Goal: Contribute content: Contribute content

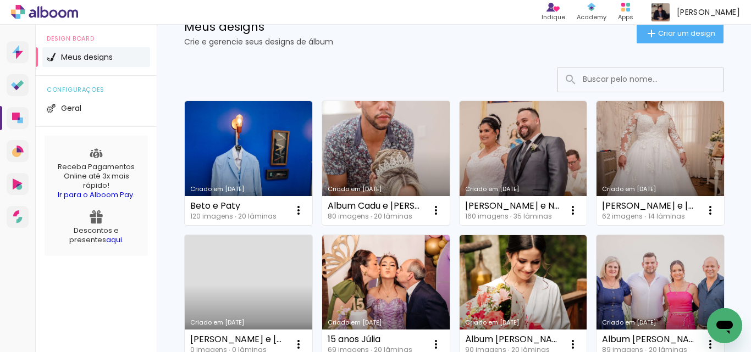
scroll to position [110, 0]
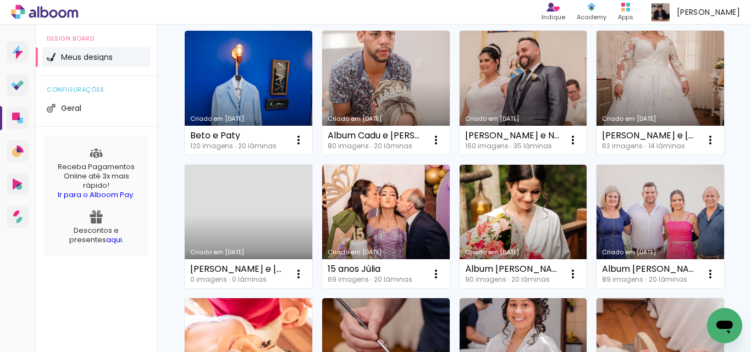
click at [597, 155] on link "Criado em [DATE]" at bounding box center [661, 93] width 128 height 124
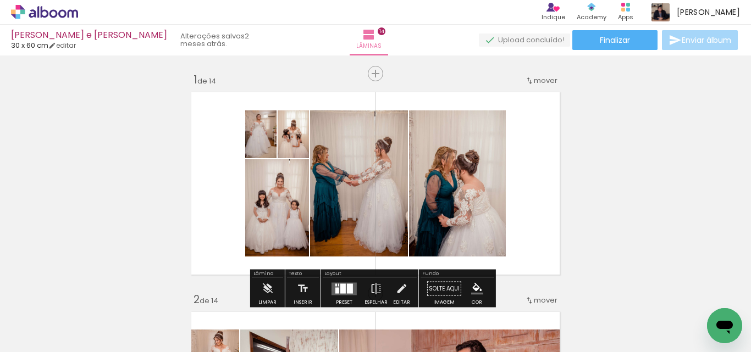
click at [45, 337] on span "Adicionar Fotos" at bounding box center [39, 338] width 33 height 12
click at [0, 0] on input "file" at bounding box center [0, 0] width 0 height 0
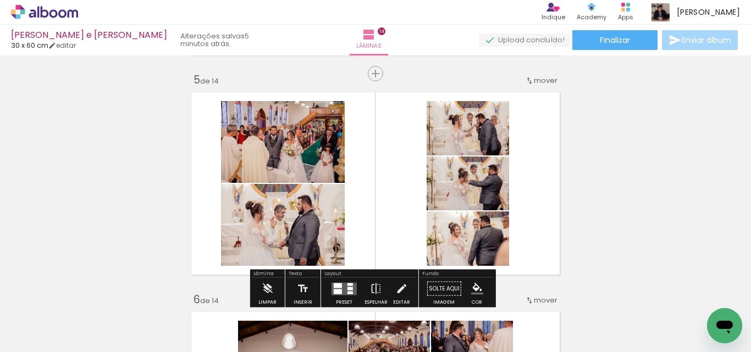
click at [32, 334] on span "Adicionar Fotos" at bounding box center [39, 338] width 33 height 12
click at [0, 0] on input "file" at bounding box center [0, 0] width 0 height 0
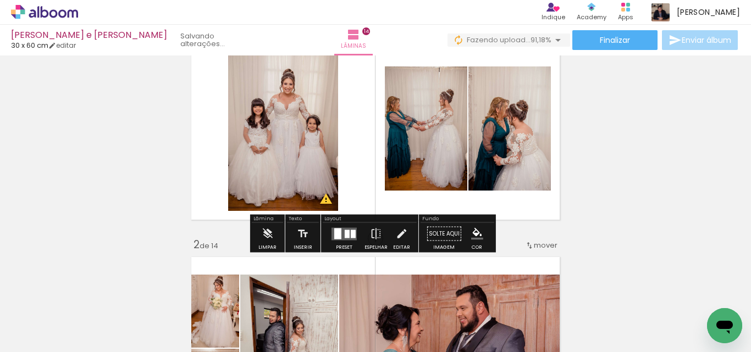
scroll to position [110, 0]
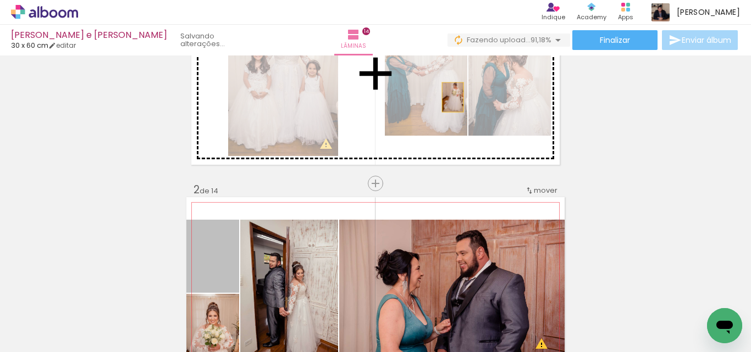
drag, startPoint x: 205, startPoint y: 269, endPoint x: 449, endPoint y: 97, distance: 298.4
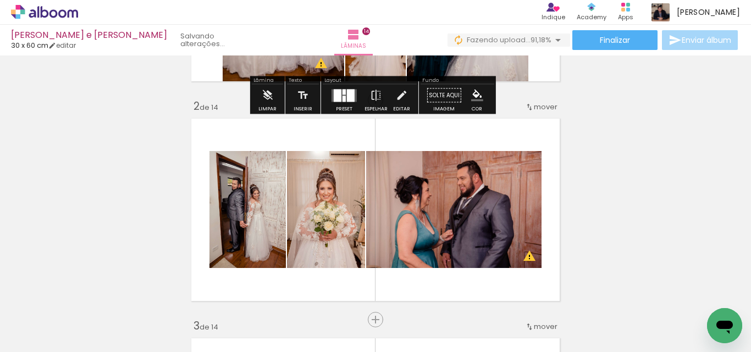
scroll to position [220, 0]
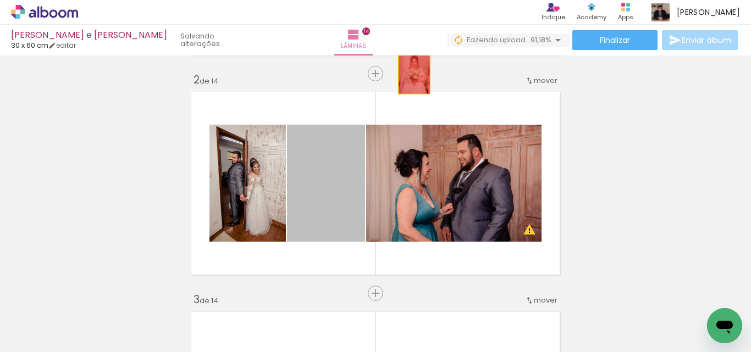
drag, startPoint x: 344, startPoint y: 219, endPoint x: 410, endPoint y: 70, distance: 162.5
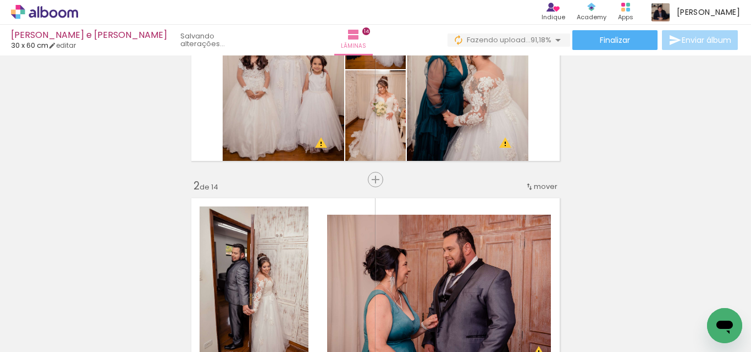
scroll to position [0, 0]
